Goal: Task Accomplishment & Management: Use online tool/utility

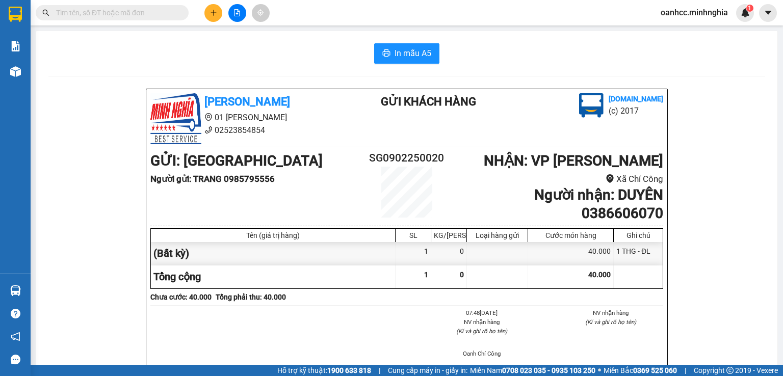
click at [214, 17] on button at bounding box center [213, 13] width 18 height 18
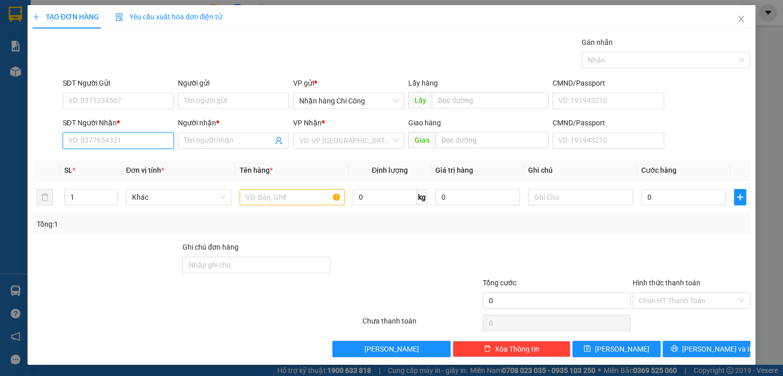
click at [115, 141] on input "SĐT Người Nhận *" at bounding box center [118, 141] width 111 height 16
click at [137, 163] on div "0909264271 - TÈO THƯỜNG" at bounding box center [117, 160] width 98 height 11
type input "0909264271"
type input "TÈO THƯỜNG"
type input "0909264271"
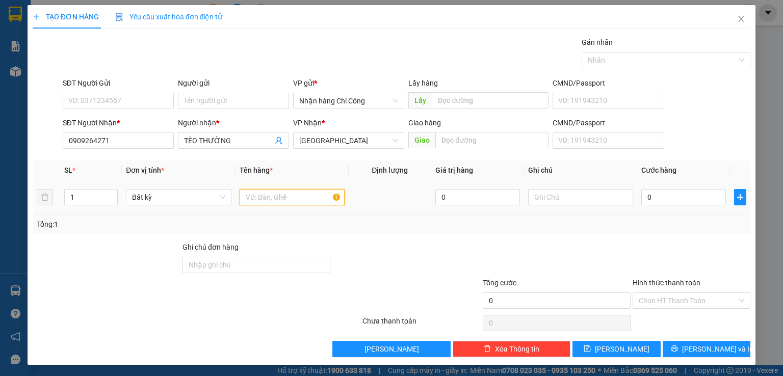
click at [284, 196] on input "text" at bounding box center [292, 197] width 105 height 16
type input "816"
click at [569, 200] on input "text" at bounding box center [580, 197] width 105 height 16
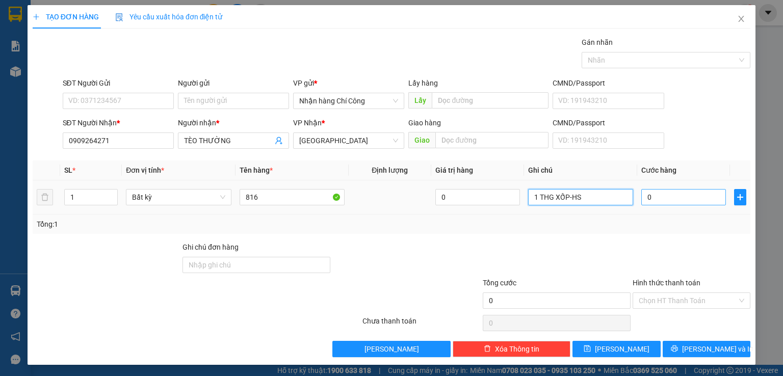
type input "1 THG XỐP-HS"
click at [686, 196] on input "0" at bounding box center [683, 197] width 85 height 16
type input "8"
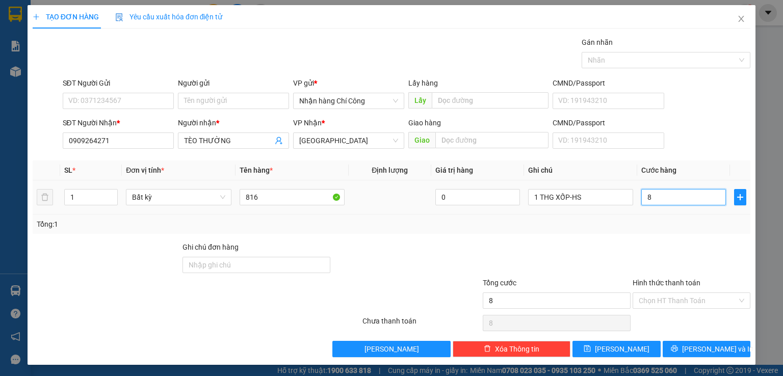
type input "80"
type input "80.000"
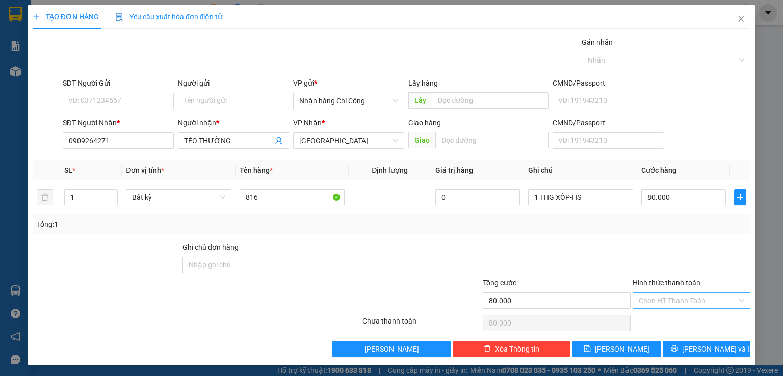
click at [683, 298] on input "Hình thức thanh toán" at bounding box center [688, 300] width 98 height 15
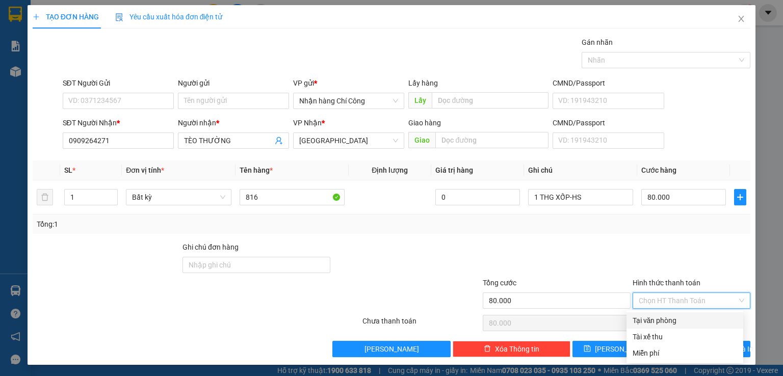
click at [666, 321] on div "Tại văn phòng" at bounding box center [684, 320] width 104 height 11
type input "0"
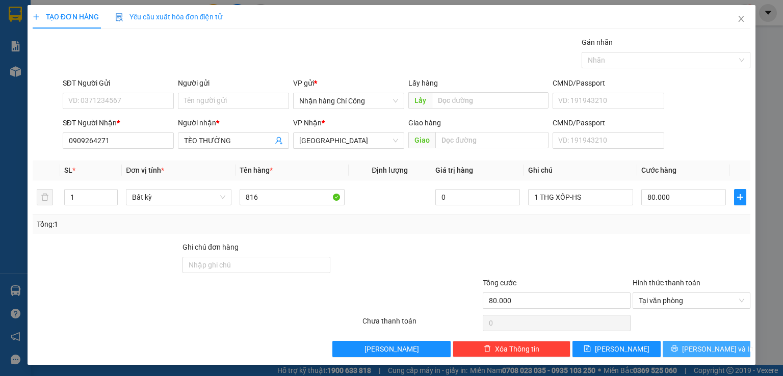
click at [701, 349] on span "Lưu và In" at bounding box center [717, 348] width 71 height 11
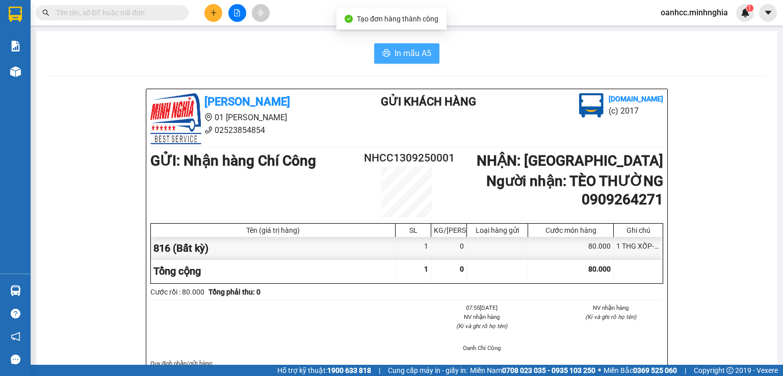
click at [406, 51] on span "In mẫu A5" at bounding box center [412, 53] width 37 height 13
click at [216, 15] on icon "plus" at bounding box center [213, 12] width 7 height 7
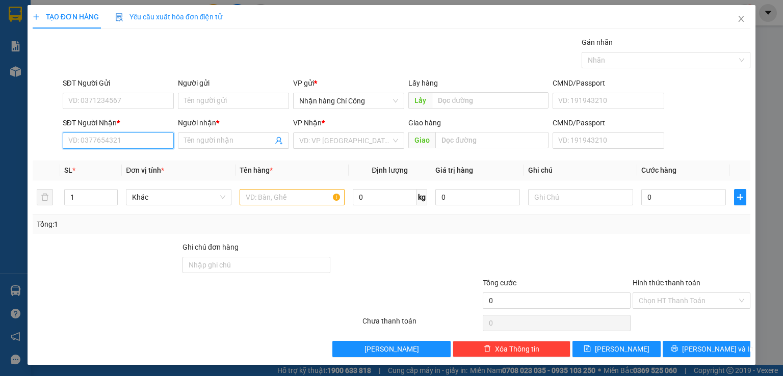
click at [111, 145] on input "SĐT Người Nhận *" at bounding box center [118, 141] width 111 height 16
click at [117, 161] on div "0907932092 - YẾN THANH" at bounding box center [125, 160] width 115 height 11
type input "0907932092"
type input "YẾN THANH"
type input "BƯU ĐIỆN TRẢNG BON-ĐN"
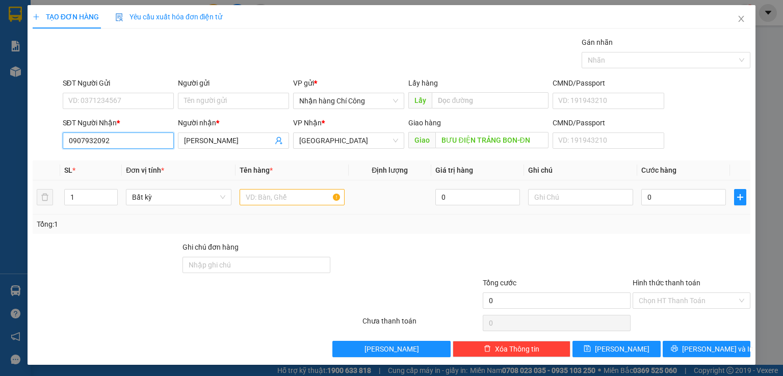
type input "0907932092"
click at [271, 195] on input "text" at bounding box center [292, 197] width 105 height 16
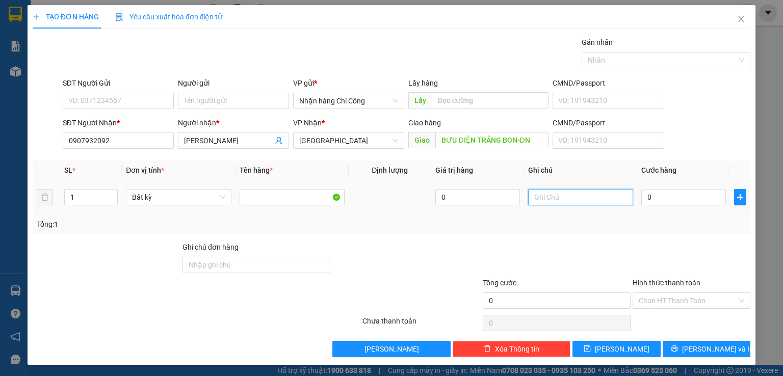
click at [563, 202] on input "text" at bounding box center [580, 197] width 105 height 16
type input "1 THG XỐP CÓ CỤC"
click at [684, 197] on input "0" at bounding box center [683, 197] width 85 height 16
type input "1"
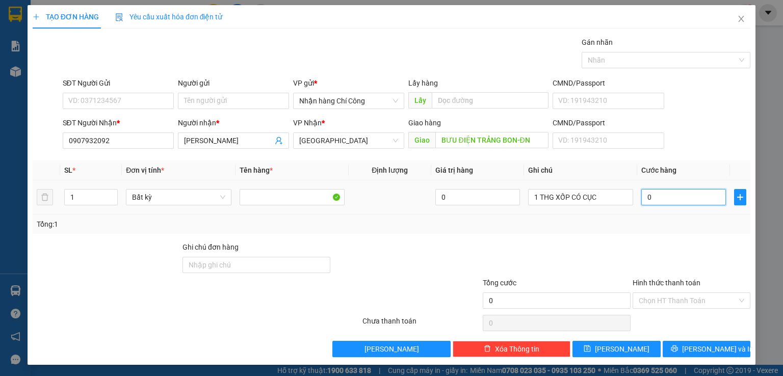
type input "1"
type input "10"
type input "100"
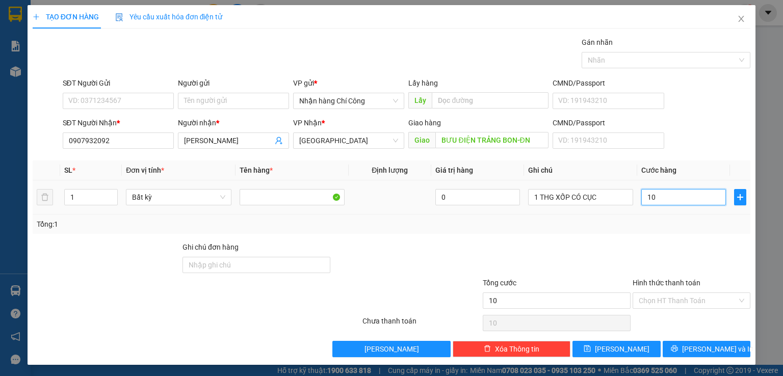
type input "100"
type input "100.000"
click at [667, 297] on input "Hình thức thanh toán" at bounding box center [688, 300] width 98 height 15
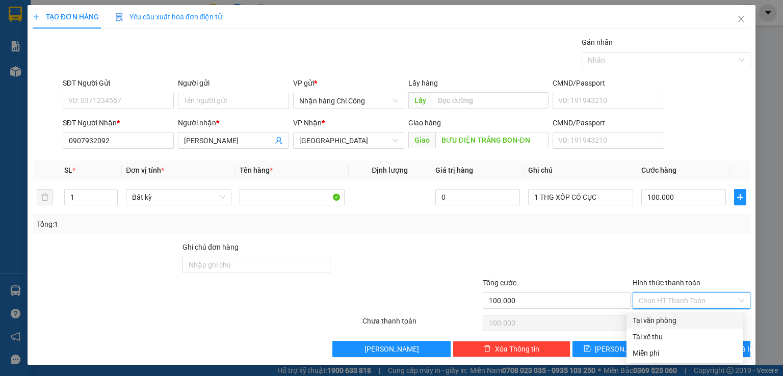
click at [663, 321] on div "Tại văn phòng" at bounding box center [684, 320] width 104 height 11
type input "0"
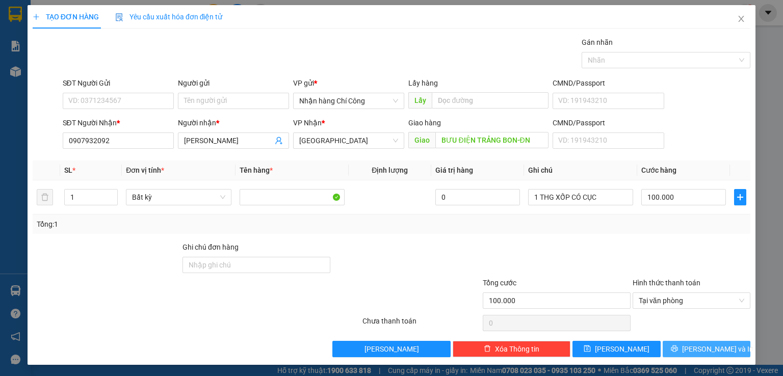
click at [694, 351] on span "Lưu và In" at bounding box center [717, 348] width 71 height 11
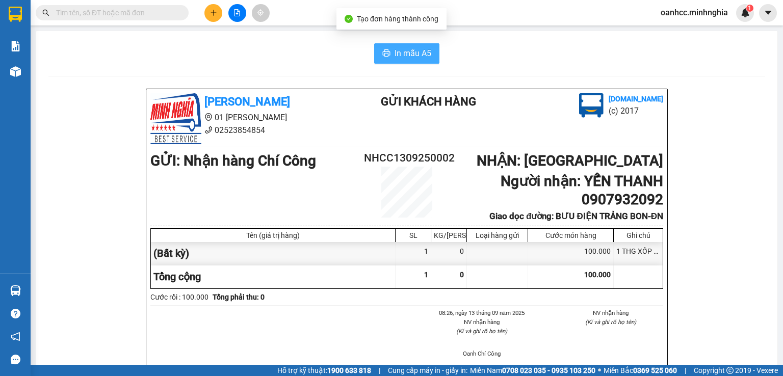
click at [401, 54] on span "In mẫu A5" at bounding box center [412, 53] width 37 height 13
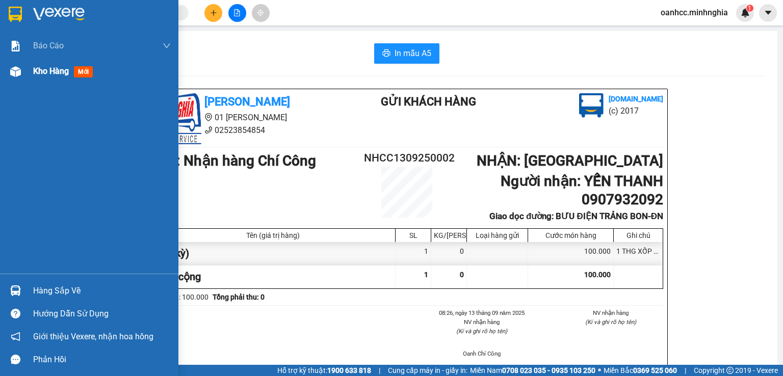
click at [57, 74] on span "Kho hàng" at bounding box center [51, 71] width 36 height 10
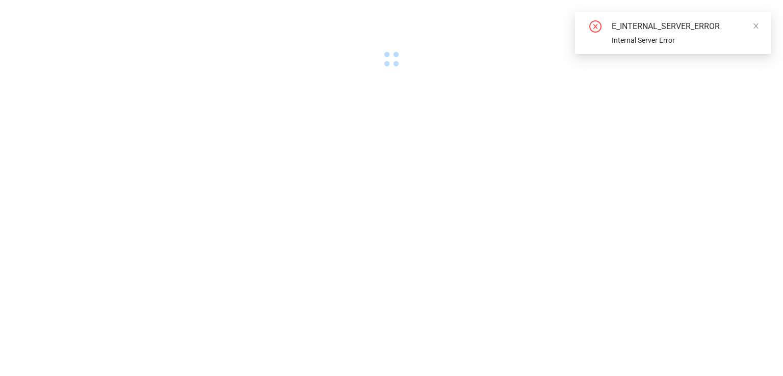
click at [743, 302] on body "E_INTERNAL_SERVER_ERROR Internal Server Error" at bounding box center [391, 188] width 783 height 376
click at [755, 24] on icon "close" at bounding box center [755, 25] width 7 height 7
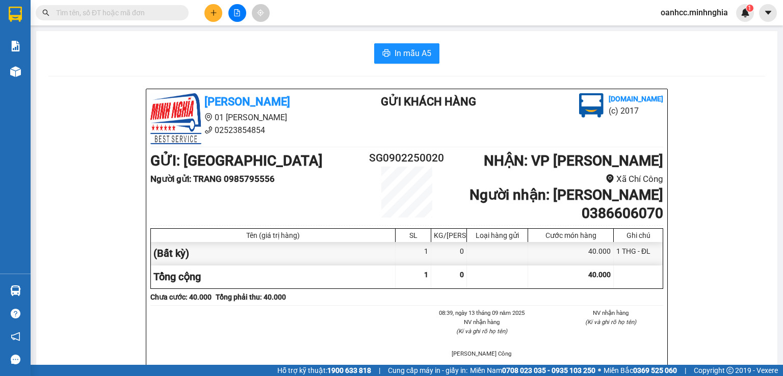
click at [522, 60] on div "In mẫu A5" at bounding box center [406, 53] width 717 height 20
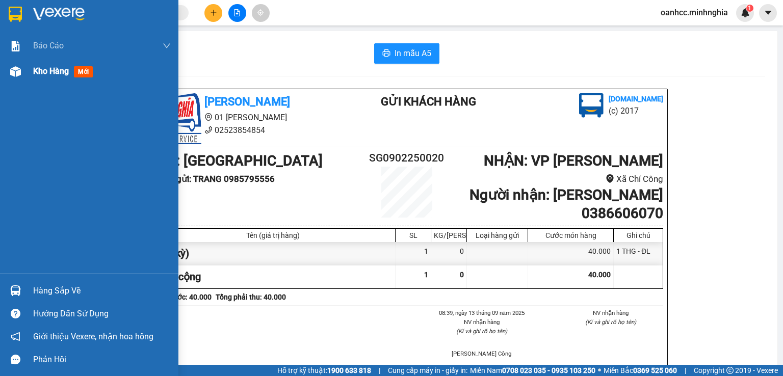
click at [55, 71] on span "Kho hàng" at bounding box center [51, 71] width 36 height 10
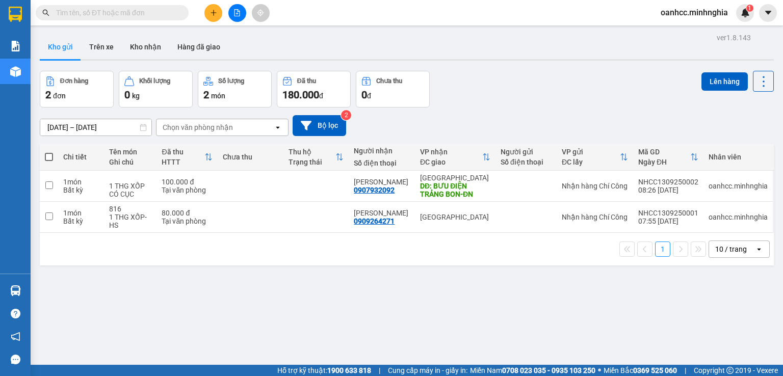
click at [46, 157] on span at bounding box center [49, 157] width 8 height 8
click at [49, 152] on input "checkbox" at bounding box center [49, 152] width 0 height 0
checkbox input "true"
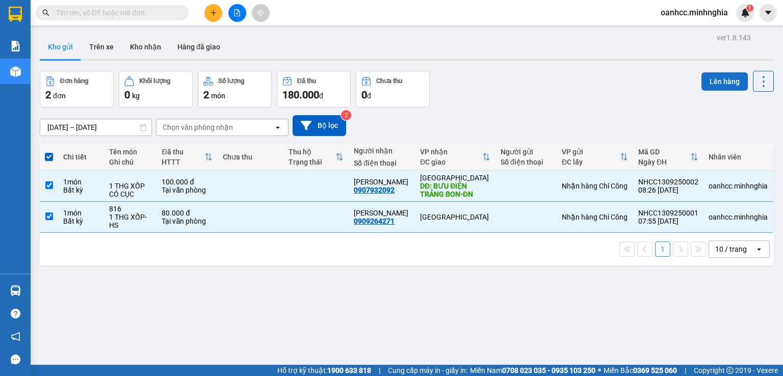
click at [718, 78] on button "Lên hàng" at bounding box center [724, 81] width 46 height 18
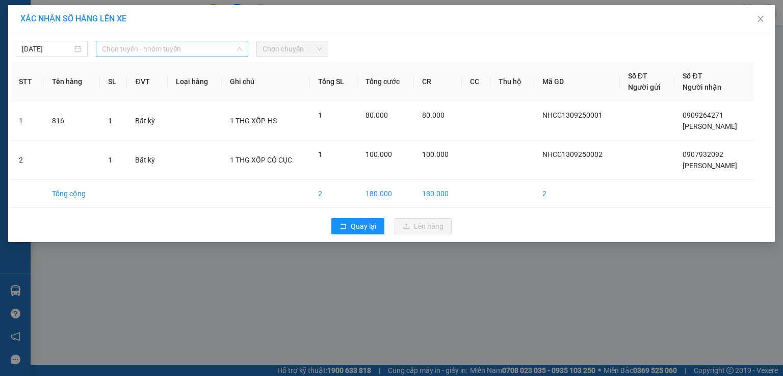
click at [167, 46] on span "Chọn tuyến - nhóm tuyến" at bounding box center [172, 48] width 140 height 15
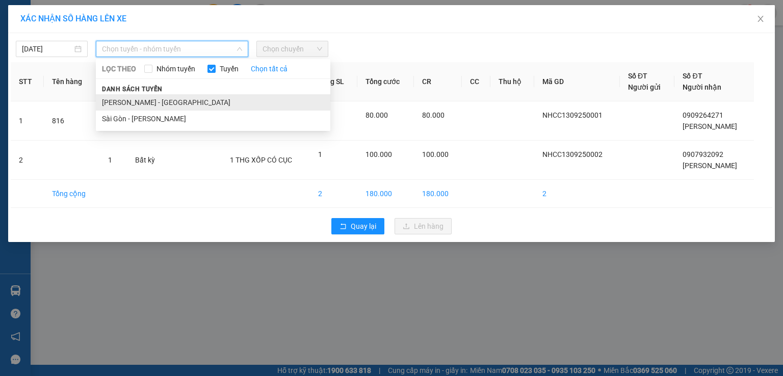
click at [149, 104] on li "Phan Rí - Sài Gòn" at bounding box center [213, 102] width 234 height 16
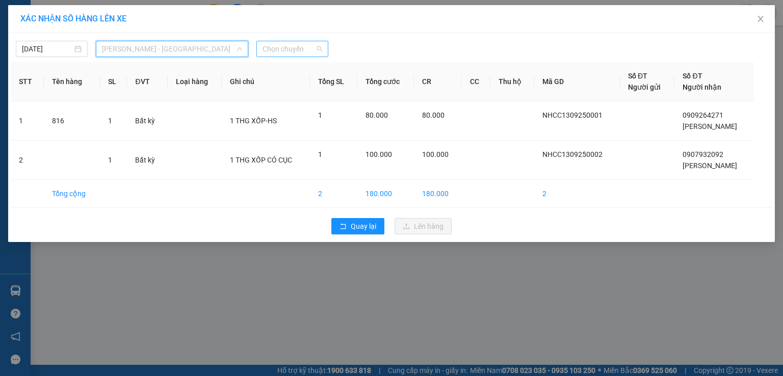
click at [304, 45] on span "Chọn chuyến" at bounding box center [292, 48] width 60 height 15
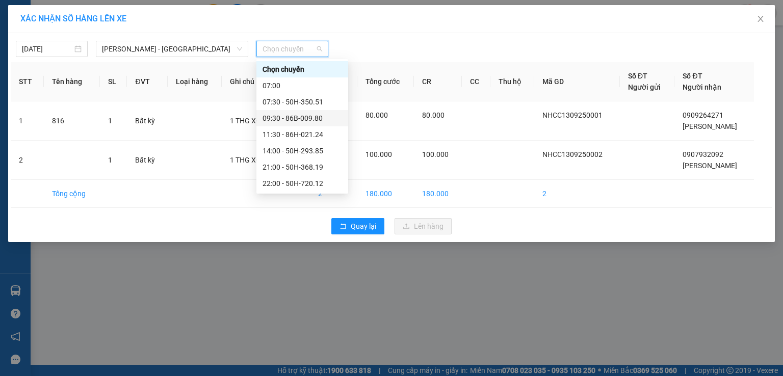
click at [296, 114] on div "09:30 - 86B-009.80" at bounding box center [302, 118] width 80 height 11
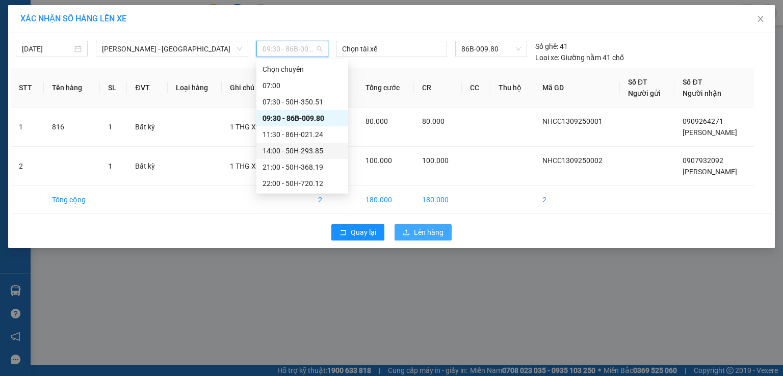
click at [432, 231] on span "Lên hàng" at bounding box center [429, 232] width 30 height 11
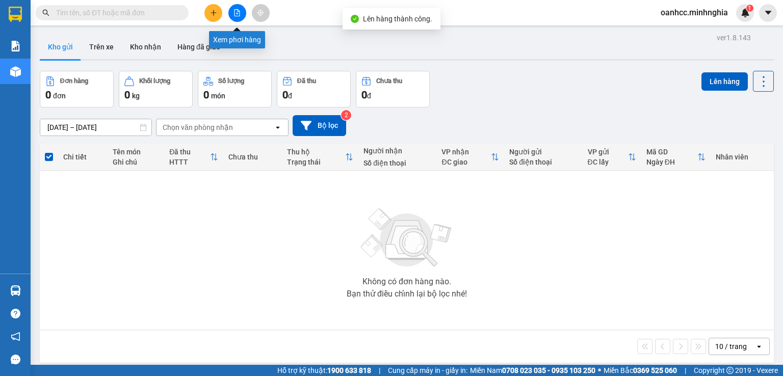
click at [235, 17] on button at bounding box center [237, 13] width 18 height 18
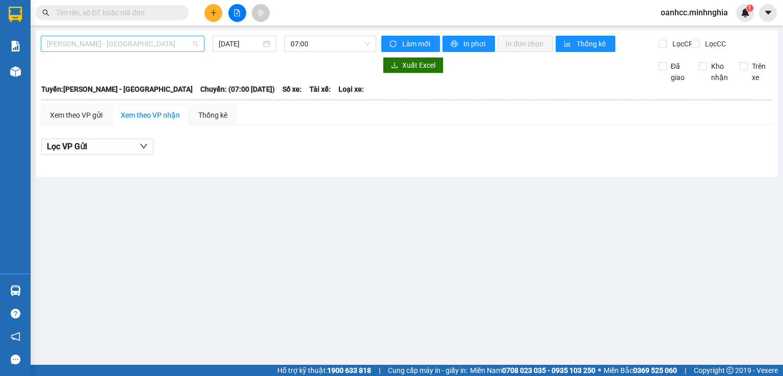
click at [126, 40] on span "Phan Rí - Sài Gòn" at bounding box center [122, 43] width 151 height 15
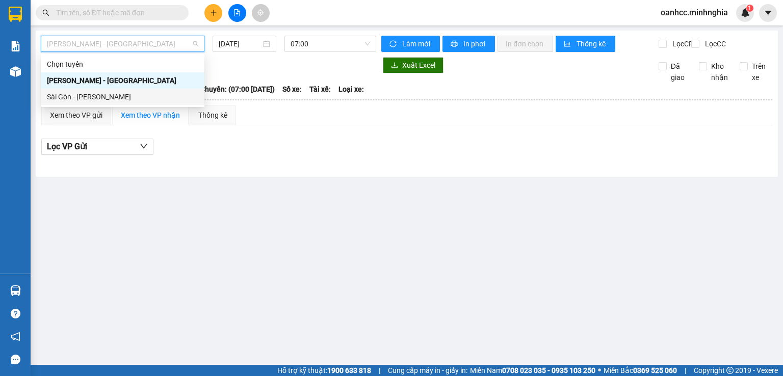
click at [86, 98] on div "Sài Gòn - Phan Rí" at bounding box center [122, 96] width 151 height 11
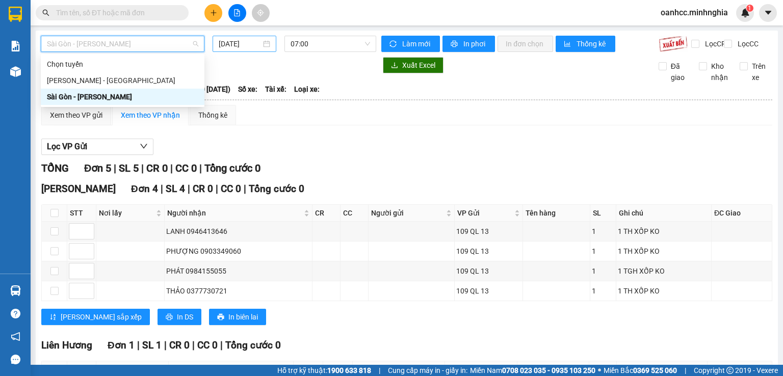
click at [236, 39] on input "13/09/2025" at bounding box center [240, 43] width 42 height 11
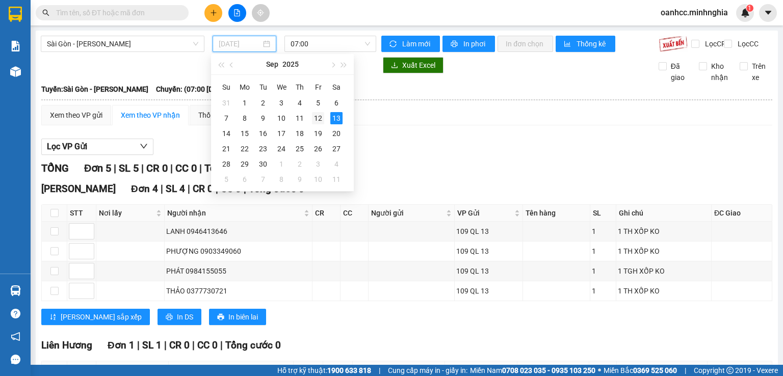
click at [315, 117] on div "12" at bounding box center [318, 118] width 12 height 12
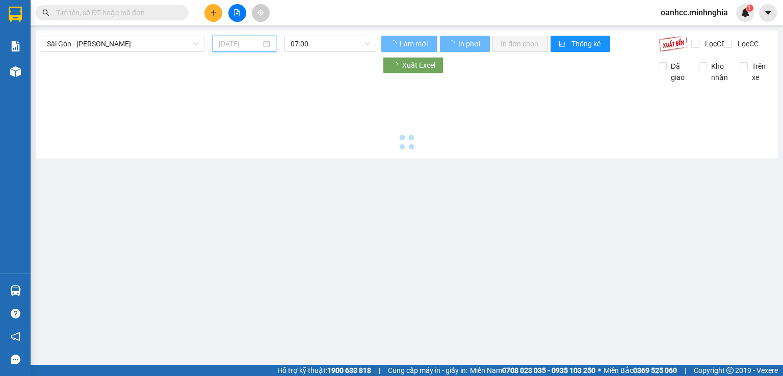
type input "12/09/2025"
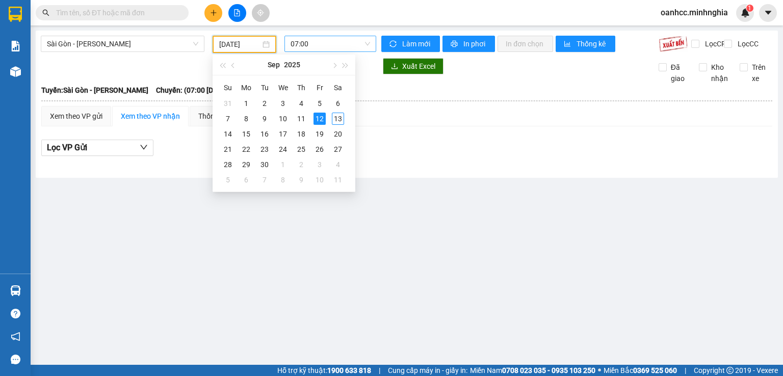
click at [338, 41] on span "07:00" at bounding box center [330, 43] width 80 height 15
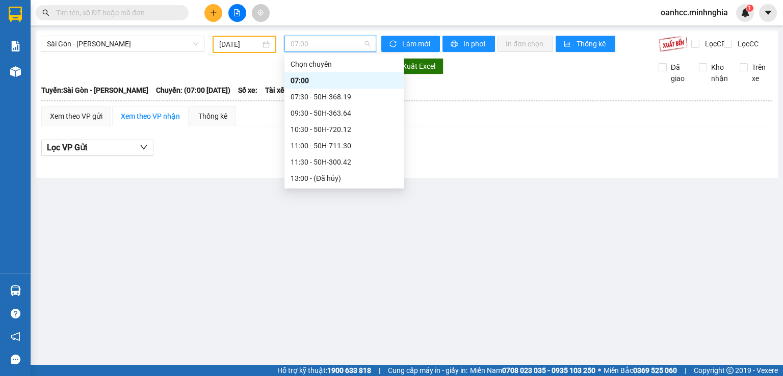
scroll to position [147, 0]
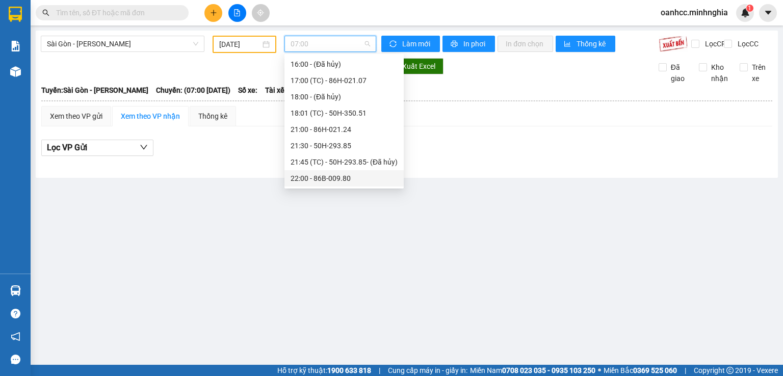
click at [334, 179] on div "22:00 - 86B-009.80" at bounding box center [343, 178] width 107 height 11
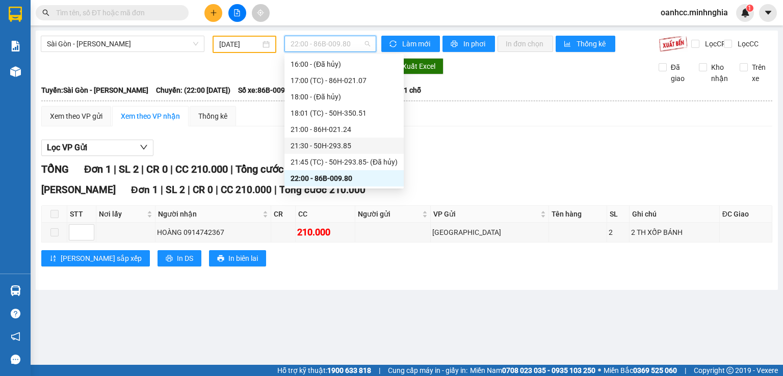
click at [333, 143] on div "21:30 - 50H-293.85" at bounding box center [343, 145] width 107 height 11
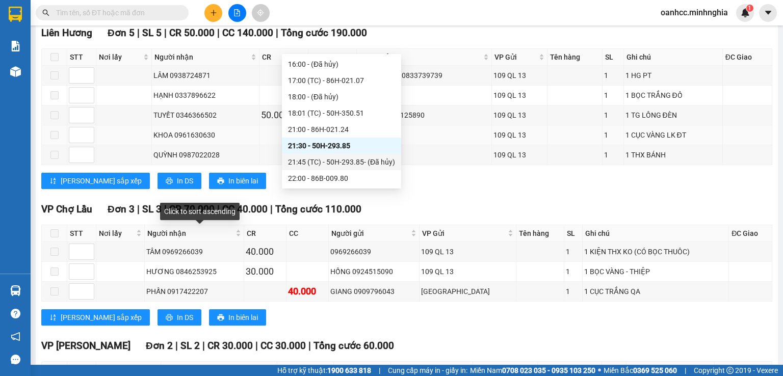
scroll to position [711, 0]
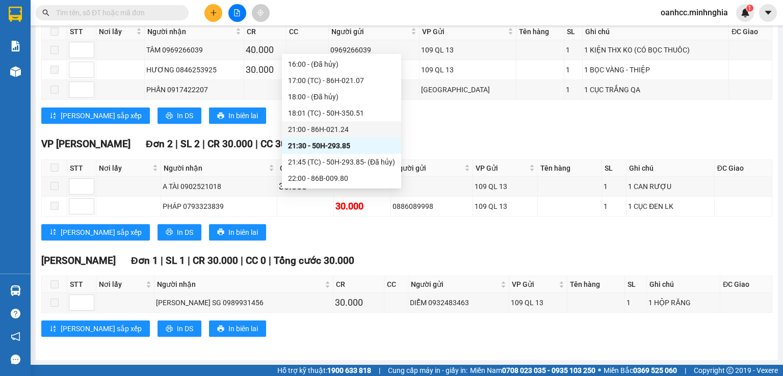
click at [322, 128] on div "21:00 - 86H-021.24" at bounding box center [341, 129] width 107 height 11
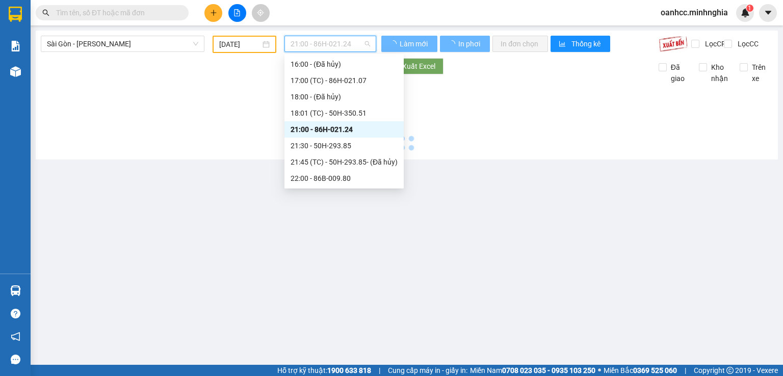
scroll to position [0, 0]
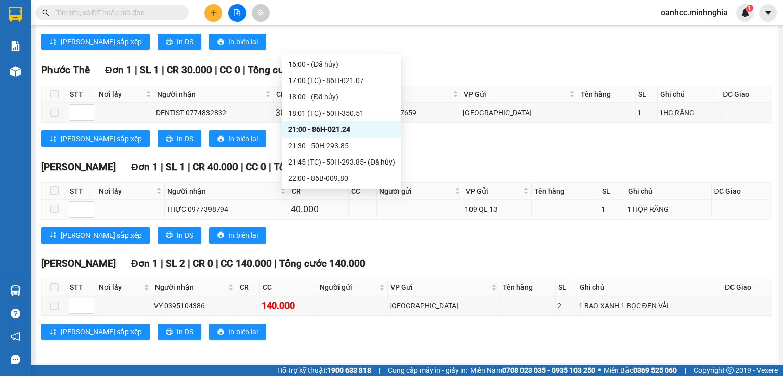
scroll to position [516, 0]
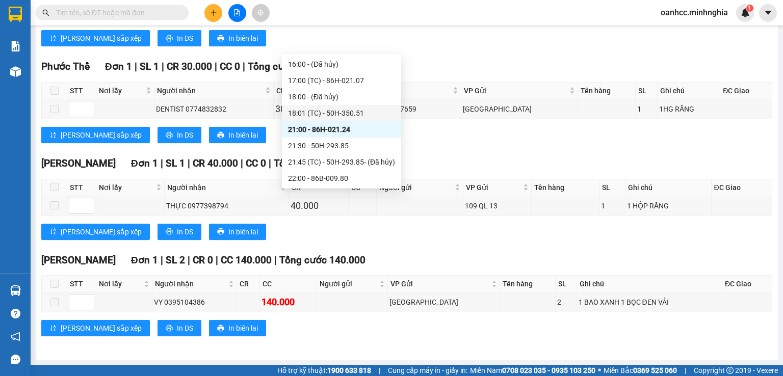
click at [320, 113] on div "18:01 (TC) - 50H-350.51" at bounding box center [341, 113] width 107 height 11
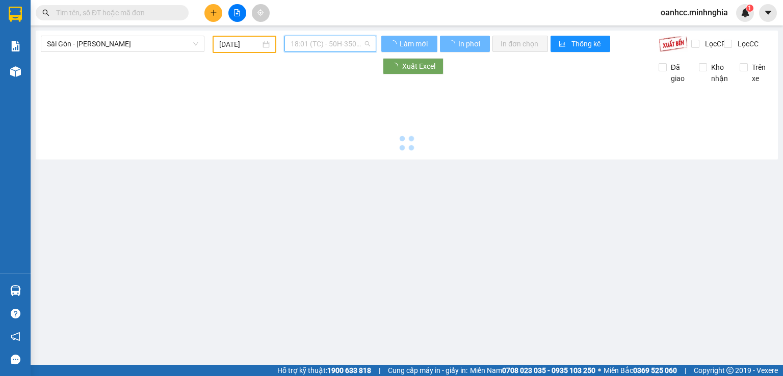
scroll to position [0, 0]
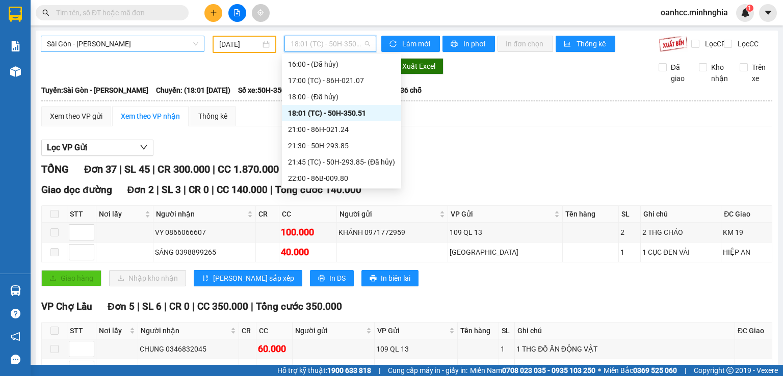
click at [117, 47] on span "Sài Gòn - Phan Rí" at bounding box center [122, 43] width 151 height 15
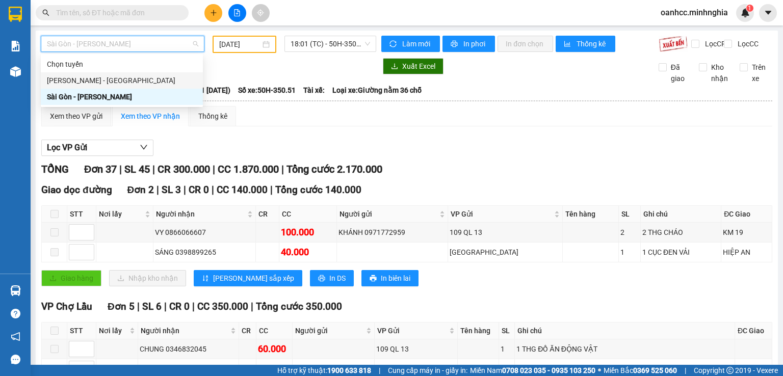
click at [95, 81] on div "Phan Rí - Sài Gòn" at bounding box center [122, 80] width 150 height 11
type input "13/09/2025"
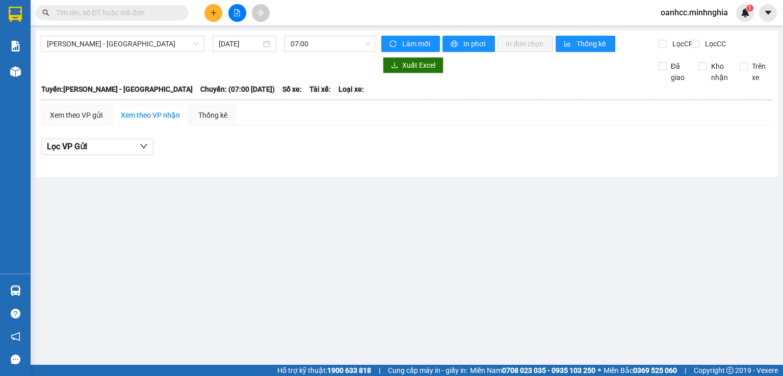
click at [277, 68] on div at bounding box center [208, 65] width 335 height 16
click at [323, 42] on span "07:00" at bounding box center [330, 43] width 80 height 15
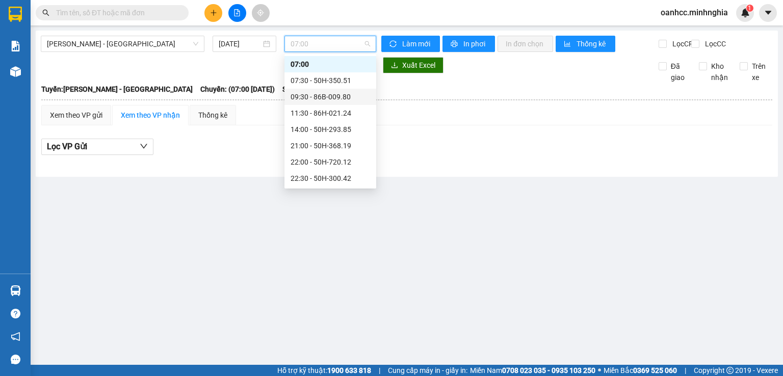
click at [310, 94] on div "09:30 - 86B-009.80" at bounding box center [330, 96] width 80 height 11
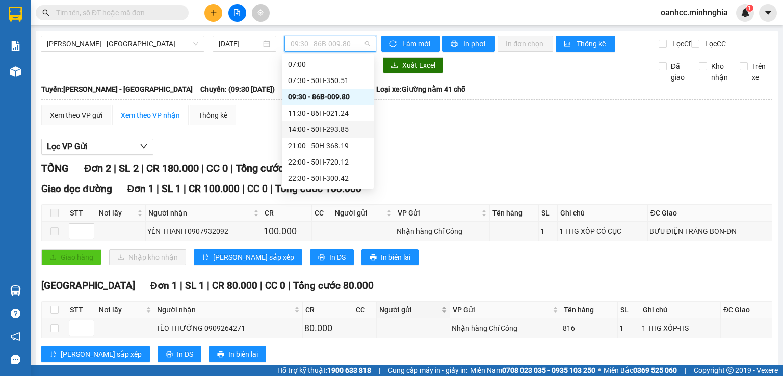
scroll to position [33, 0]
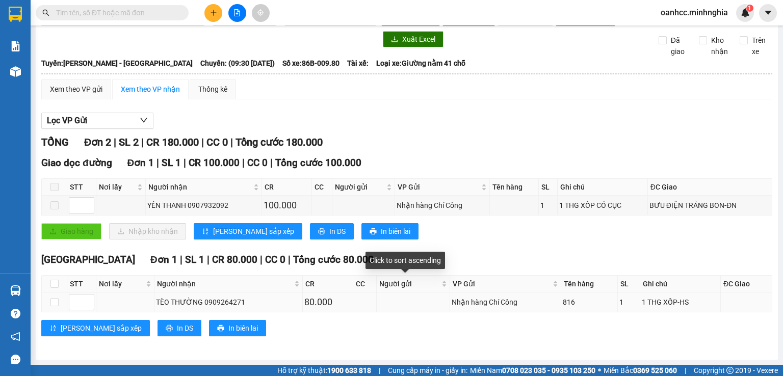
drag, startPoint x: 424, startPoint y: 276, endPoint x: 408, endPoint y: 293, distance: 23.1
drag, startPoint x: 408, startPoint y: 293, endPoint x: 615, endPoint y: 136, distance: 259.0
click at [615, 140] on div "TỔNG Đơn 2 | SL 2 | CR 180.000 | CC 0 | Tổng cước 180.000" at bounding box center [406, 143] width 731 height 16
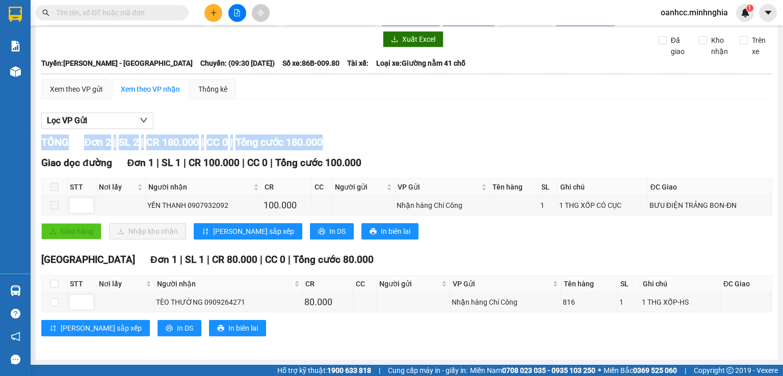
drag, startPoint x: 618, startPoint y: 107, endPoint x: 391, endPoint y: 129, distance: 227.9
click at [391, 129] on div at bounding box center [406, 129] width 731 height 1
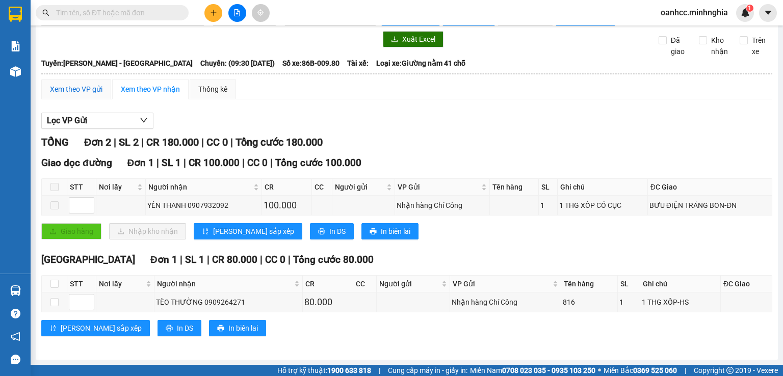
click at [86, 91] on div "Xem theo VP gửi" at bounding box center [76, 89] width 52 height 11
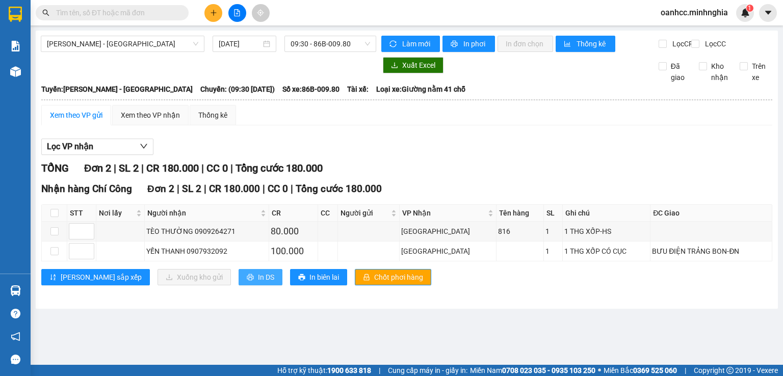
click at [258, 283] on span "In DS" at bounding box center [266, 277] width 16 height 11
click at [121, 46] on span "Phan Rí - Sài Gòn" at bounding box center [122, 43] width 151 height 15
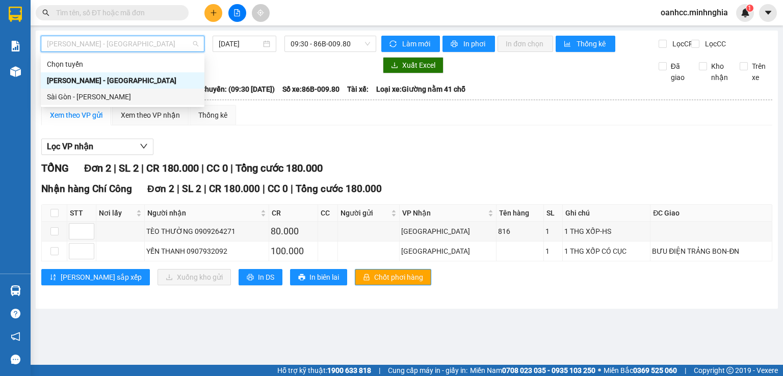
click at [77, 96] on div "Sài Gòn - Phan Rí" at bounding box center [122, 96] width 151 height 11
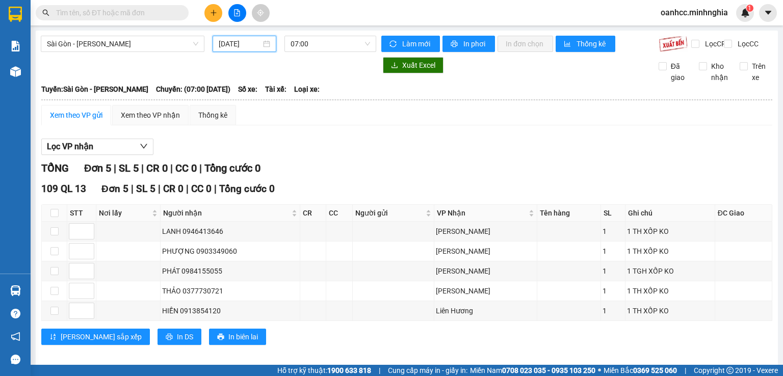
click at [256, 46] on input "13/09/2025" at bounding box center [240, 43] width 42 height 11
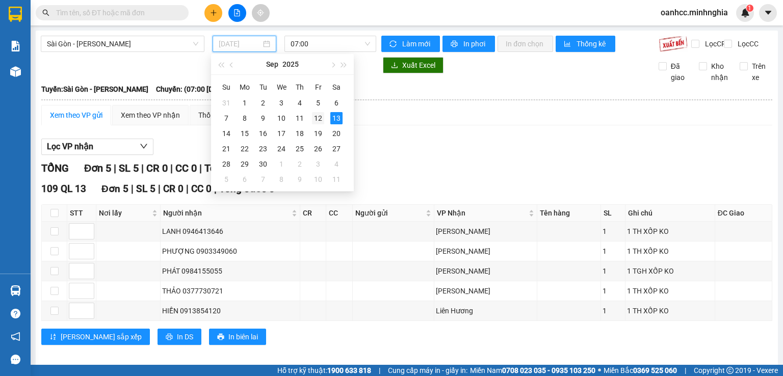
click at [317, 118] on div "12" at bounding box center [318, 118] width 12 height 12
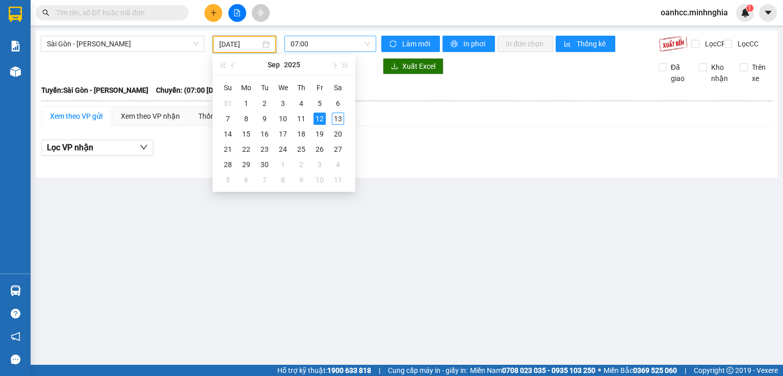
click at [355, 45] on span "07:00" at bounding box center [330, 43] width 80 height 15
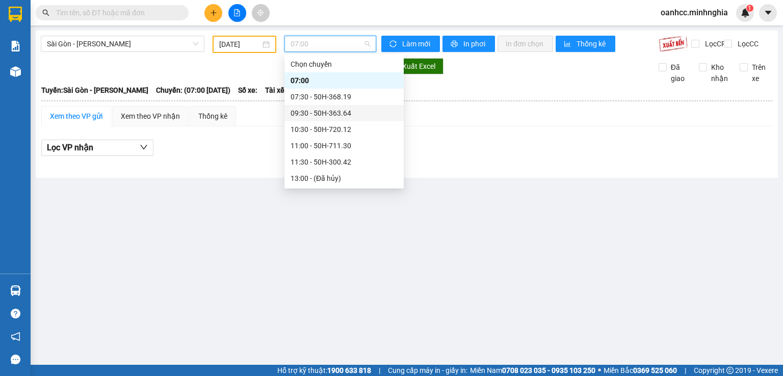
click at [322, 111] on div "09:30 - 50H-363.64" at bounding box center [343, 113] width 107 height 11
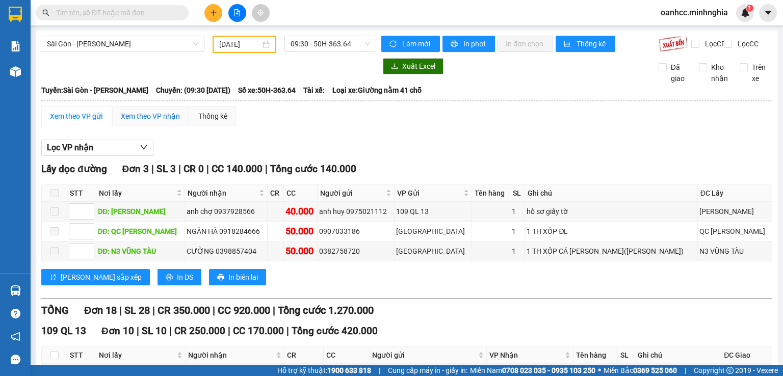
click at [148, 121] on div "Xem theo VP nhận" at bounding box center [150, 116] width 59 height 11
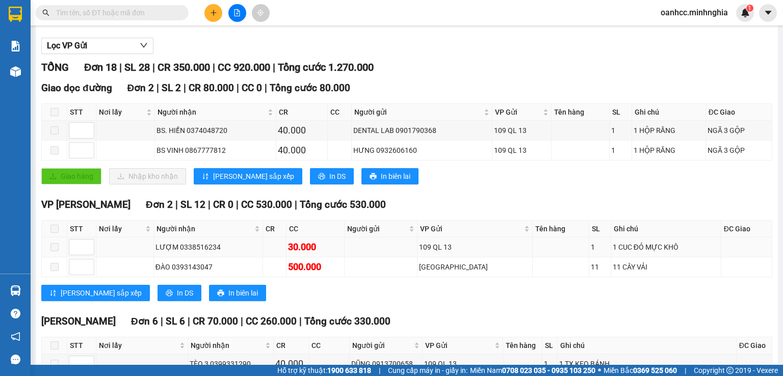
scroll to position [204, 0]
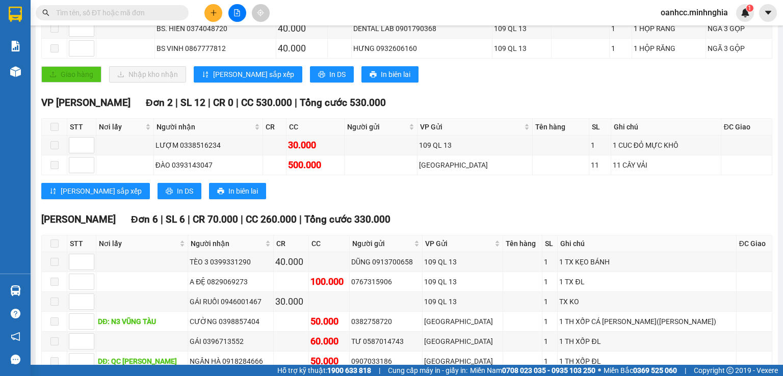
click at [671, 199] on div "Lưu sắp xếp In DS In biên lai" at bounding box center [406, 191] width 731 height 16
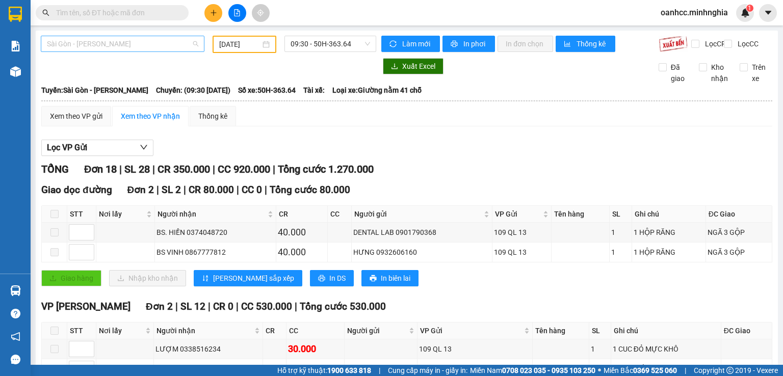
click at [118, 47] on span "Sài Gòn - Phan Rí" at bounding box center [122, 43] width 151 height 15
click at [233, 74] on div at bounding box center [208, 66] width 335 height 16
click at [242, 44] on input "12/09/2025" at bounding box center [239, 44] width 41 height 11
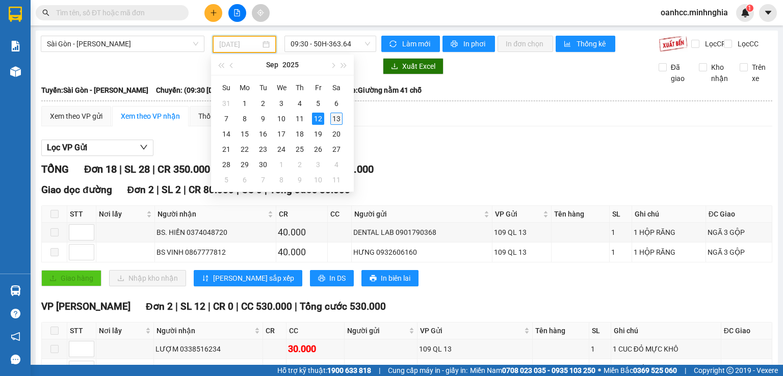
click at [338, 119] on div "13" at bounding box center [336, 119] width 12 height 12
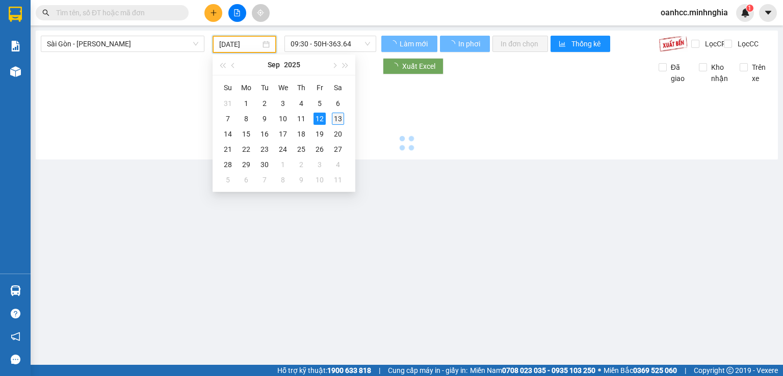
type input "13/09/2025"
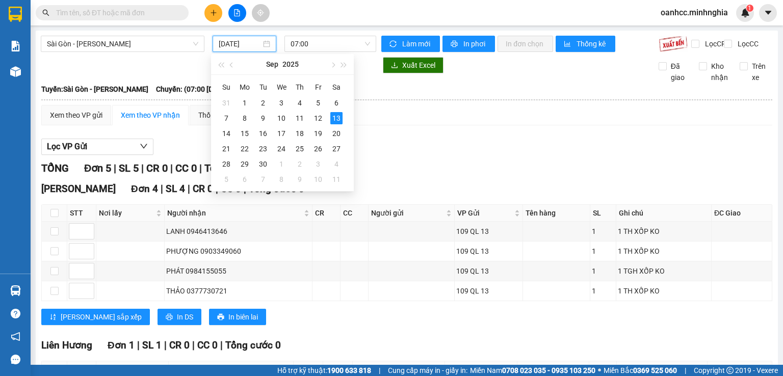
click at [413, 166] on div "Lọc VP Gửi TỔNG Đơn 5 | SL 5 | CR 0 | CC 0 | Tổng cước 0 VP Phan Rí Đơn 4 | SL…" at bounding box center [406, 284] width 731 height 301
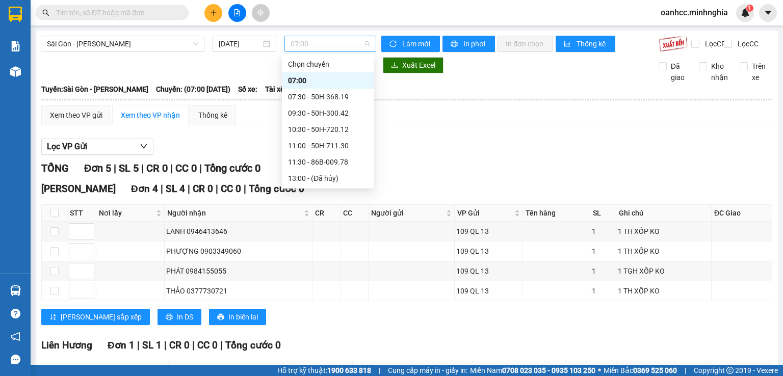
click at [313, 47] on span "07:00" at bounding box center [330, 43] width 80 height 15
click at [316, 97] on div "07:30 - 50H-368.19" at bounding box center [328, 96] width 80 height 11
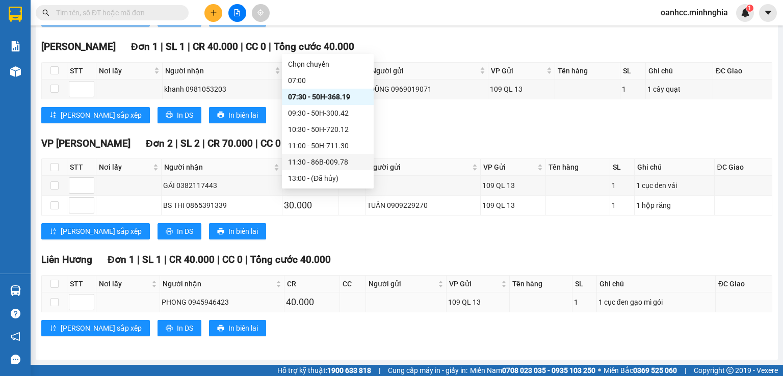
scroll to position [612, 0]
click at [318, 114] on div "09:30 - 50H-300.42" at bounding box center [328, 113] width 80 height 11
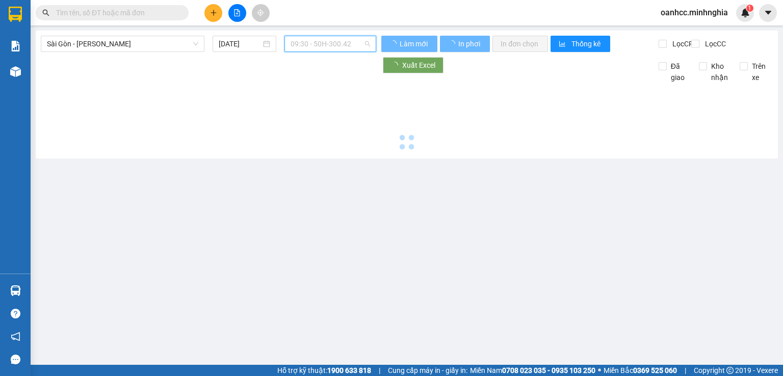
scroll to position [0, 0]
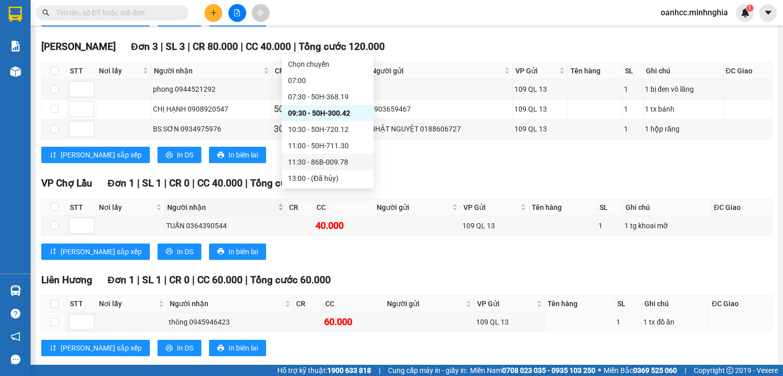
scroll to position [633, 0]
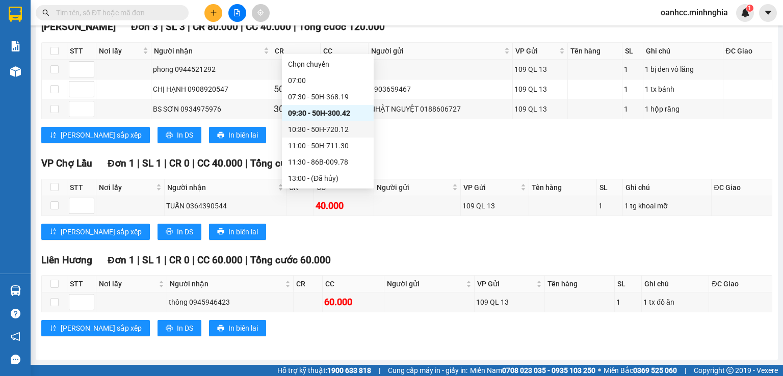
click at [312, 131] on div "10:30 - 50H-720.12" at bounding box center [328, 129] width 80 height 11
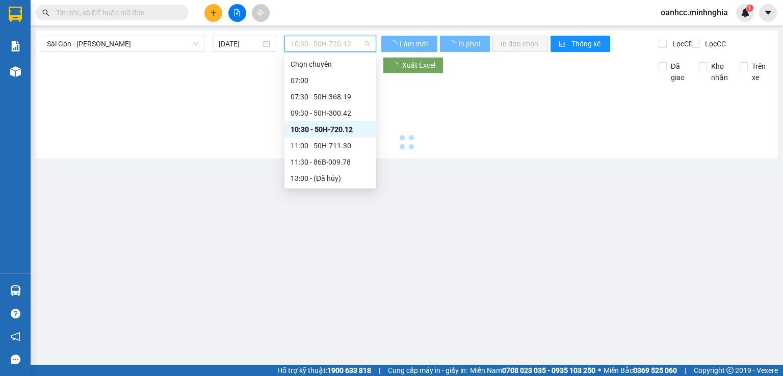
scroll to position [0, 0]
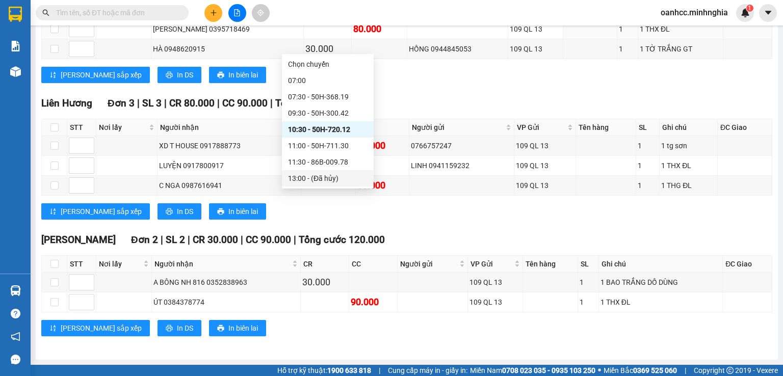
scroll to position [261, 0]
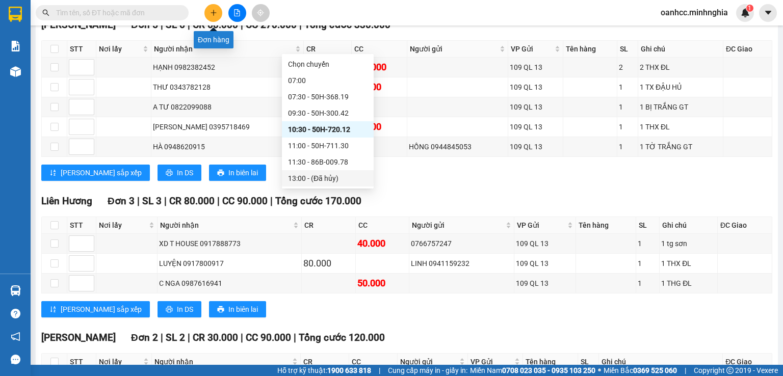
click at [214, 17] on button at bounding box center [213, 13] width 18 height 18
